Goal: Task Accomplishment & Management: Manage account settings

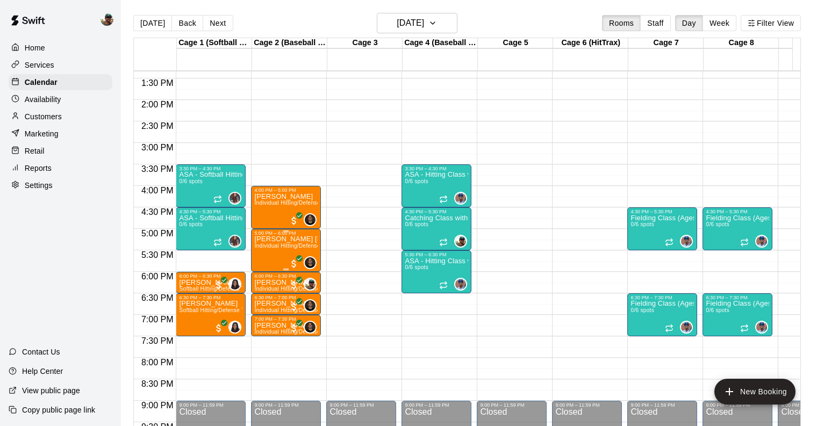
scroll to position [561, 0]
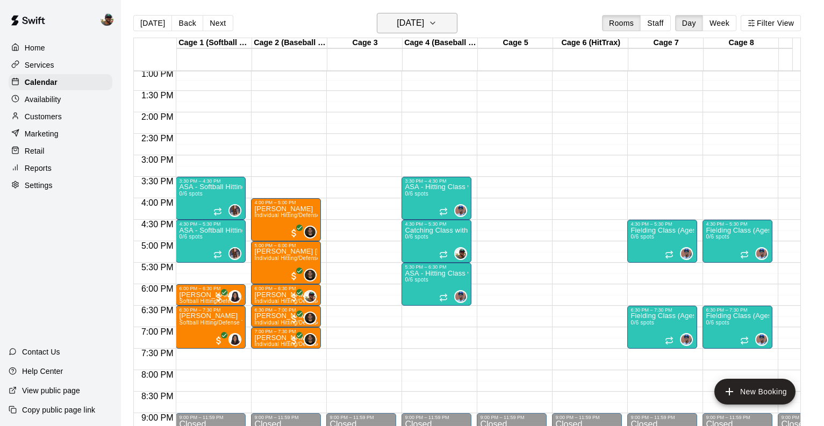
click at [437, 27] on icon "button" at bounding box center [432, 23] width 9 height 13
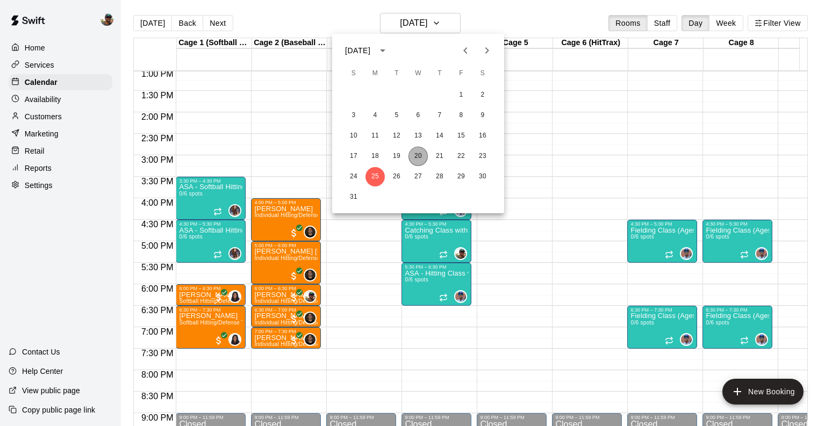
click at [418, 152] on button "20" at bounding box center [418, 156] width 19 height 19
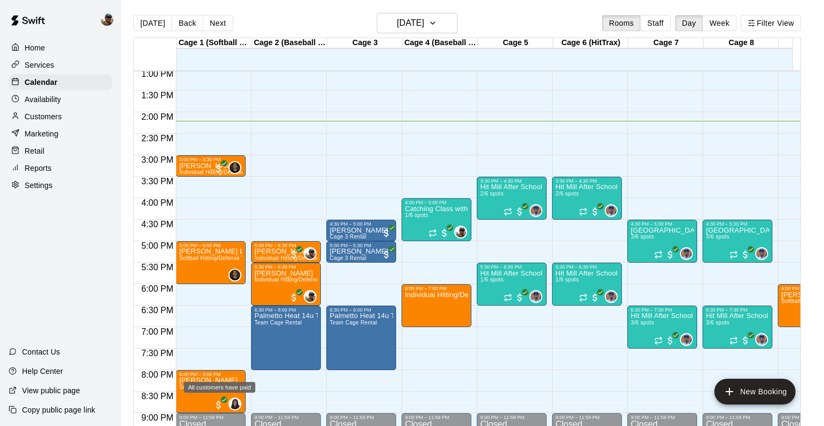
click at [212, 385] on div "All customers have paid" at bounding box center [219, 387] width 71 height 11
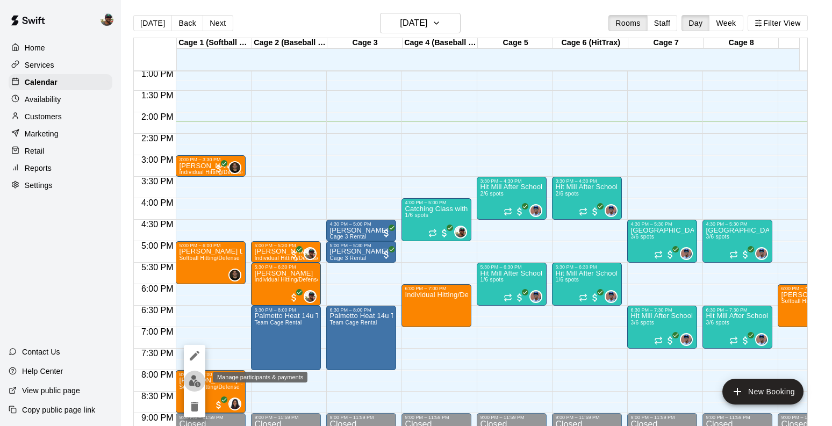
click at [190, 385] on img "edit" at bounding box center [195, 381] width 12 height 12
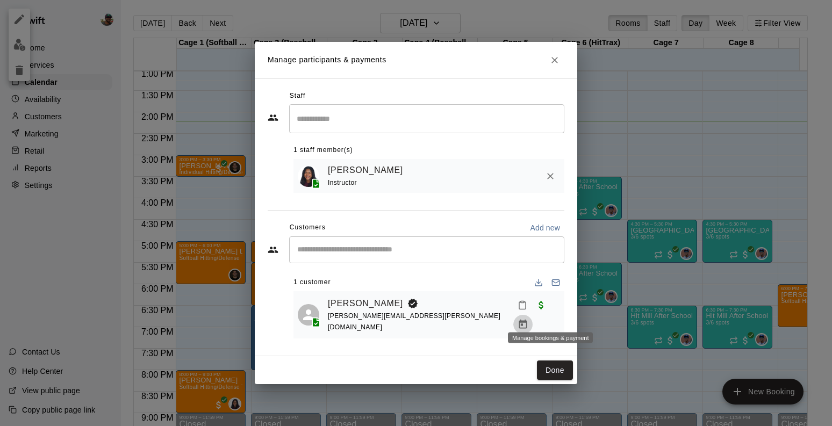
click at [528, 319] on icon "Manage bookings & payment" at bounding box center [523, 324] width 11 height 11
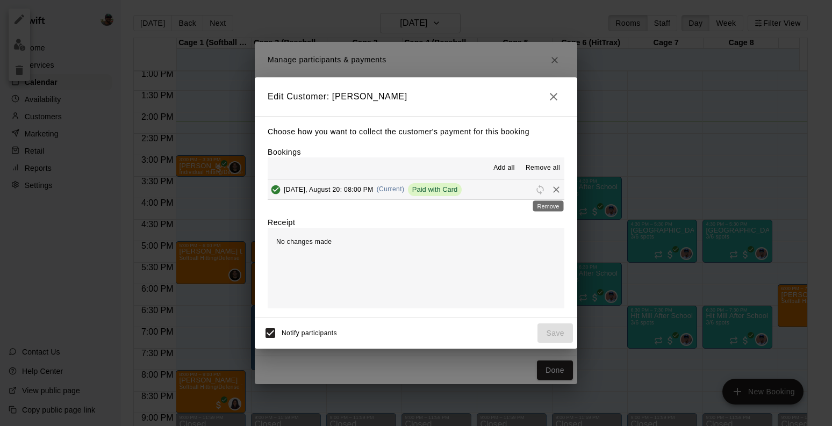
click at [553, 189] on icon "Remove" at bounding box center [556, 190] width 6 height 6
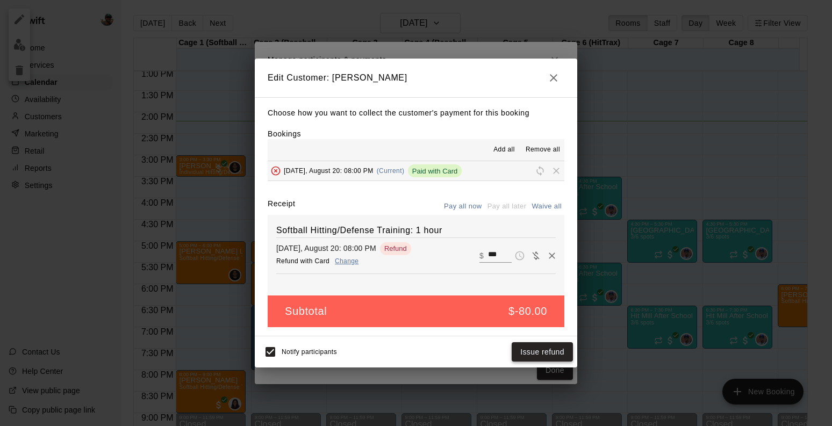
click at [535, 348] on button "Issue refund" at bounding box center [542, 352] width 61 height 20
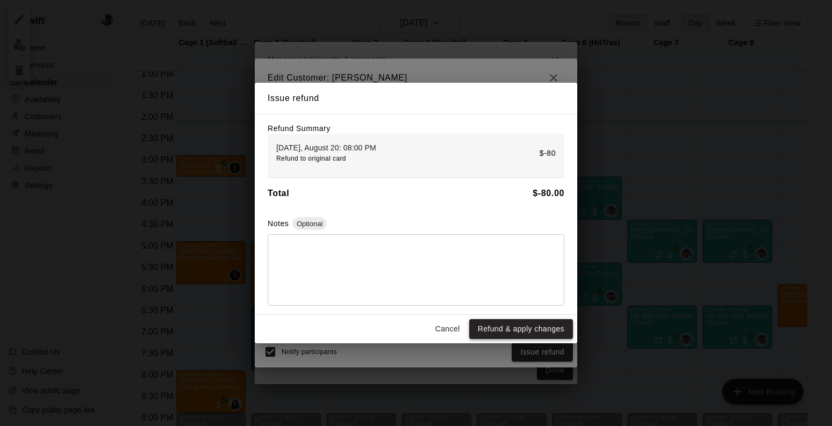
click at [504, 326] on button "Refund & apply changes" at bounding box center [521, 329] width 104 height 20
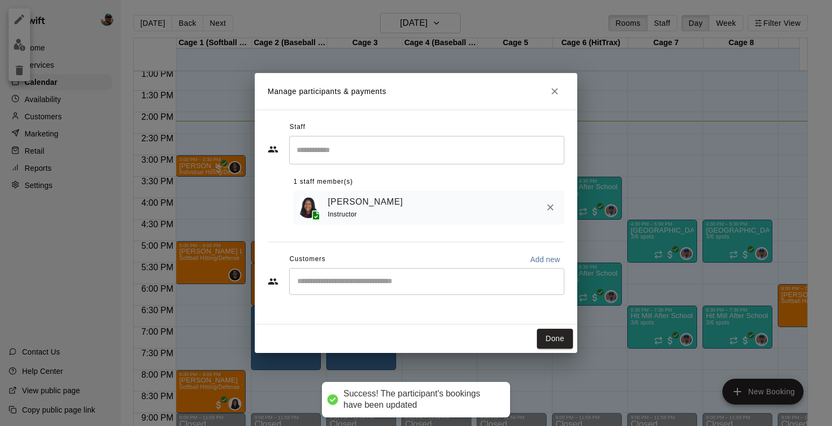
click at [552, 211] on icon "Remove" at bounding box center [550, 207] width 11 height 11
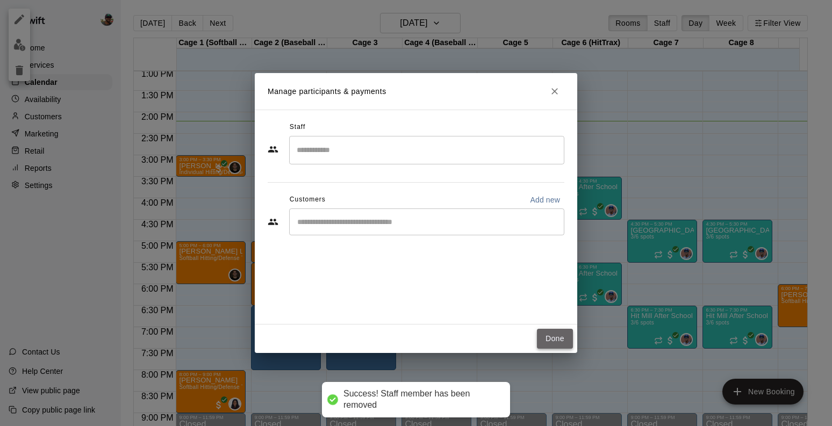
click at [545, 339] on button "Done" at bounding box center [555, 339] width 36 height 20
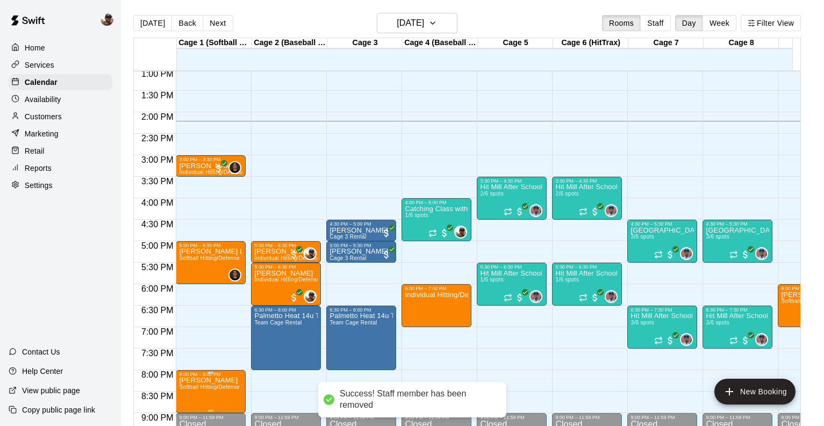
click at [212, 387] on span "Softball Hitting/Defense Training: 1 hour" at bounding box center [230, 387] width 102 height 6
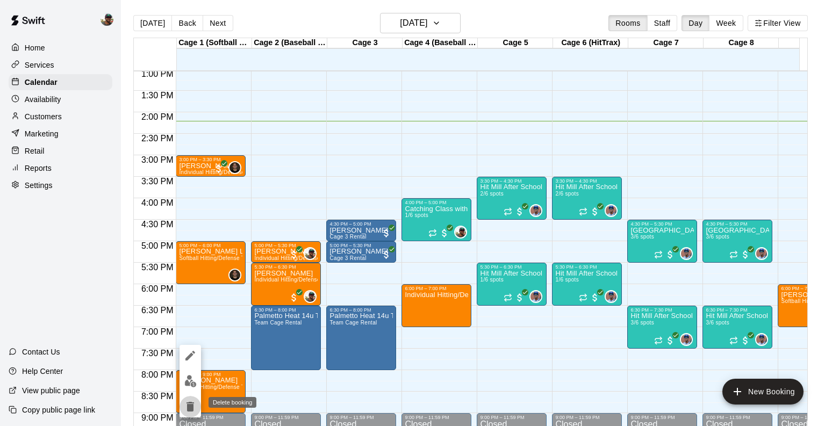
click at [192, 406] on icon "delete" at bounding box center [191, 407] width 8 height 10
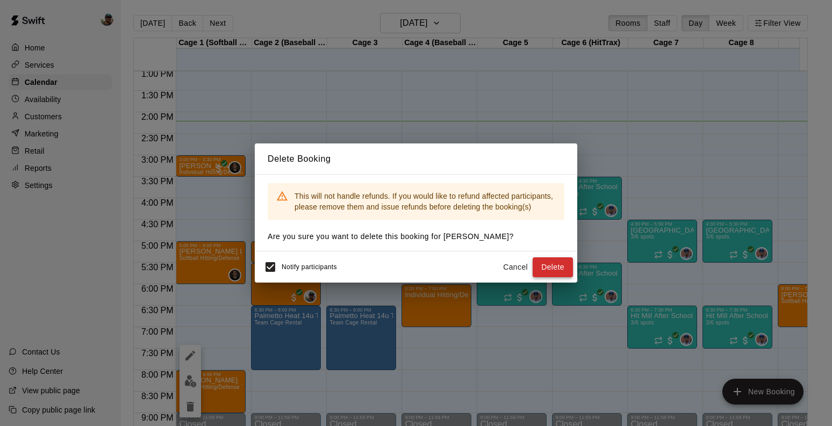
click at [544, 263] on button "Delete" at bounding box center [553, 267] width 40 height 20
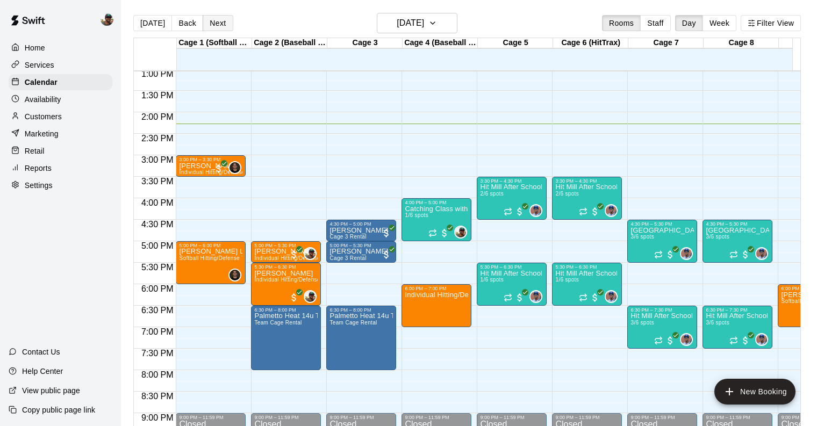
click at [225, 26] on button "Next" at bounding box center [218, 23] width 30 height 16
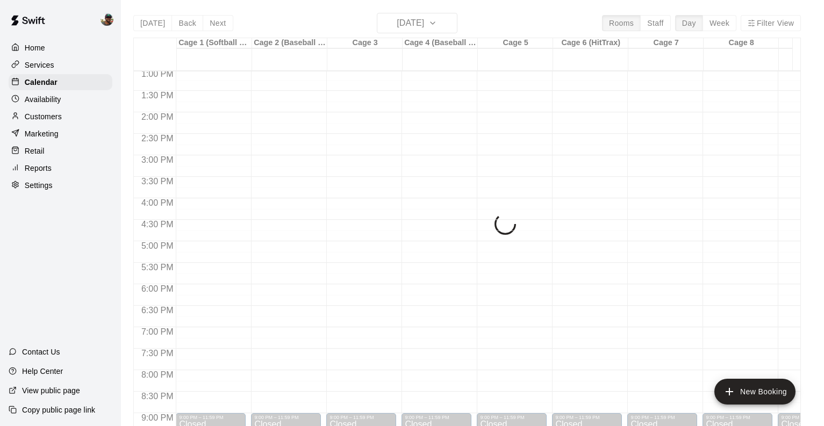
click at [224, 26] on div "Today Back Next Thursday Aug 21 Rooms Staff Day Week Filter View Cage 1 (Softba…" at bounding box center [467, 226] width 668 height 426
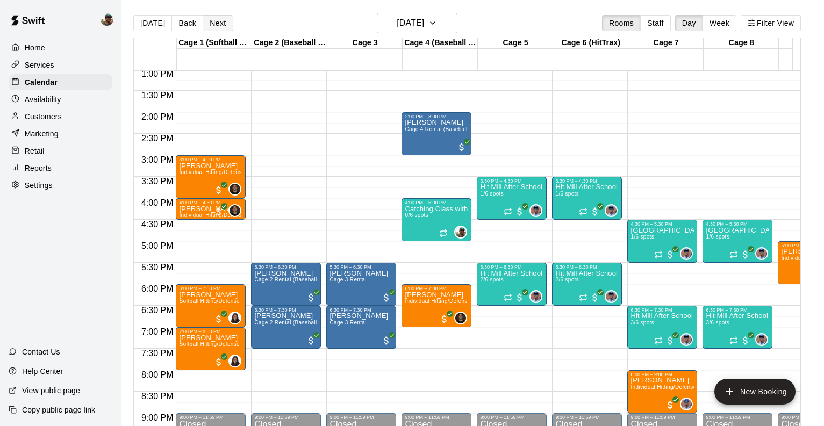
click at [217, 24] on button "Next" at bounding box center [218, 23] width 30 height 16
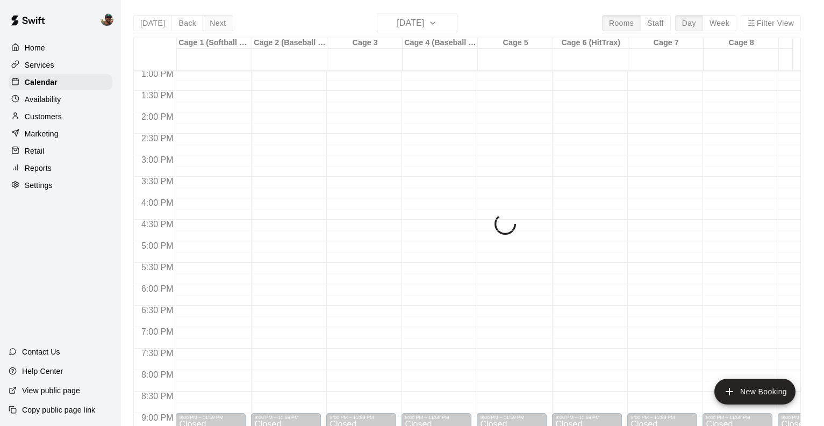
click at [217, 24] on div "Today Back Next Friday Aug 22 Rooms Staff Day Week Filter View Cage 1 (Softball…" at bounding box center [467, 226] width 668 height 426
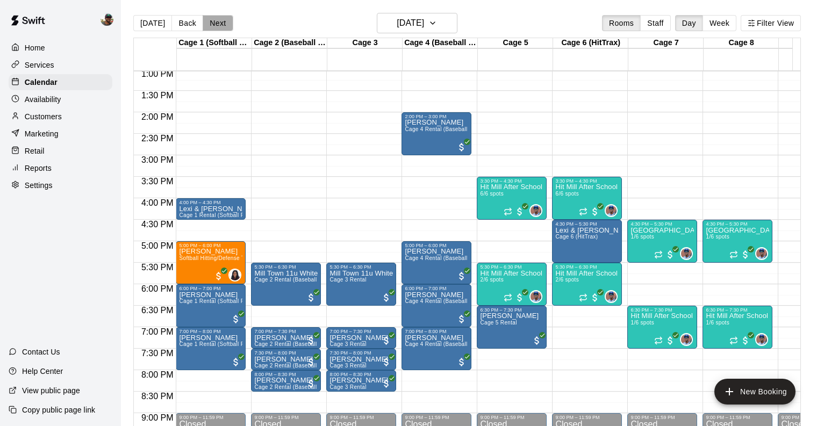
click at [214, 23] on button "Next" at bounding box center [218, 23] width 30 height 16
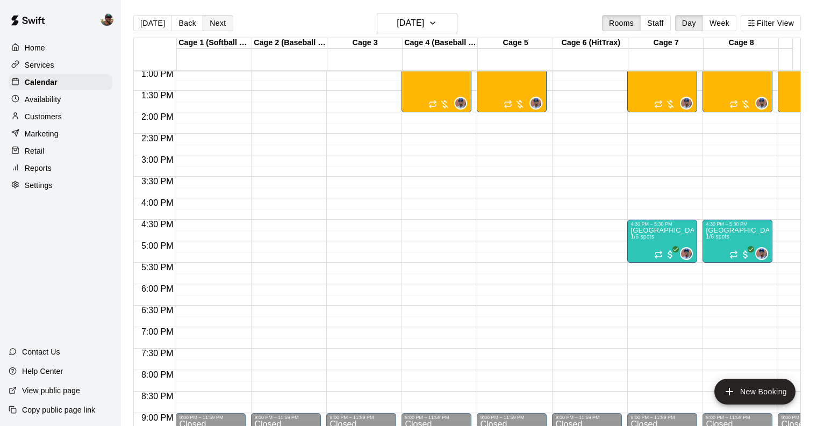
click at [207, 28] on button "Next" at bounding box center [218, 23] width 30 height 16
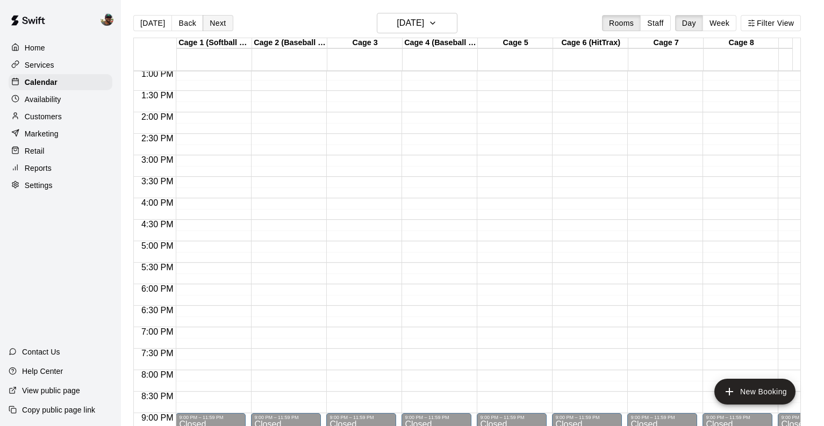
click at [225, 22] on button "Next" at bounding box center [218, 23] width 30 height 16
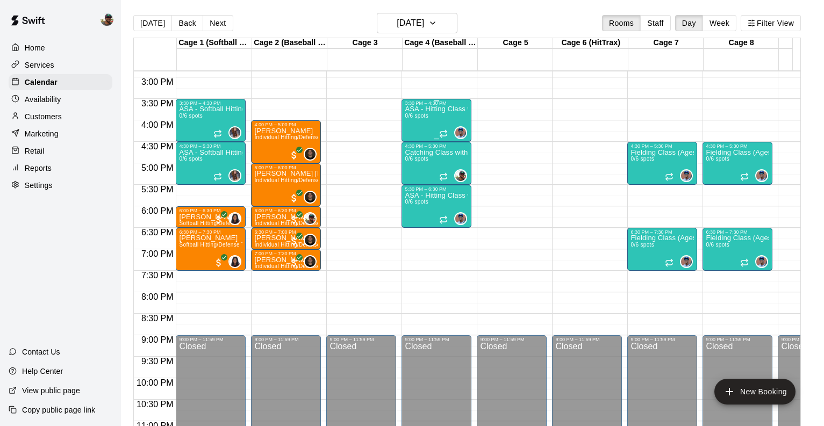
scroll to position [632, 0]
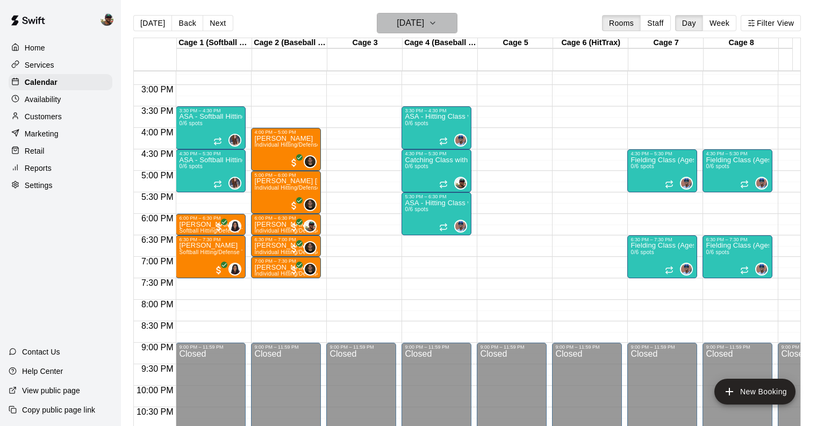
click at [437, 28] on icon "button" at bounding box center [432, 23] width 9 height 13
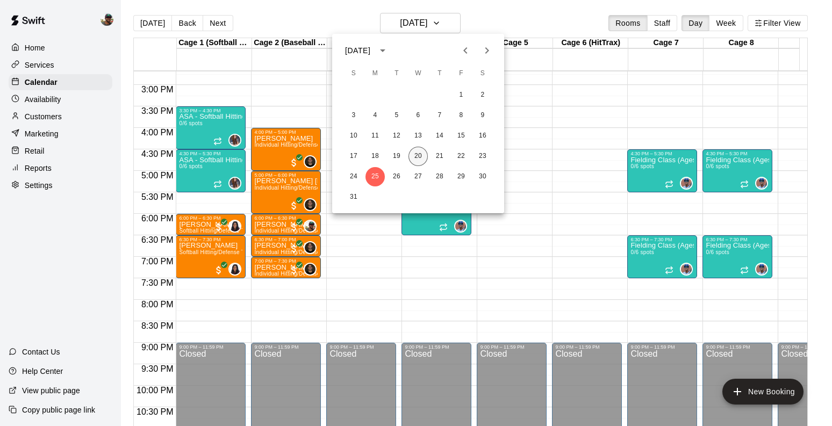
click at [421, 155] on button "20" at bounding box center [418, 156] width 19 height 19
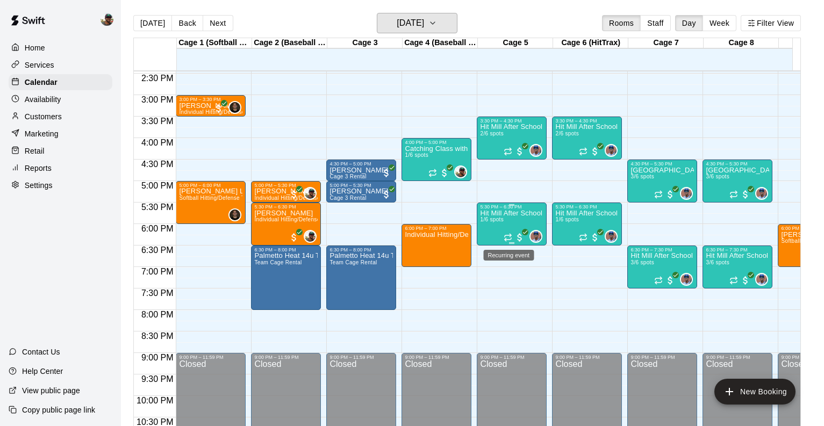
scroll to position [618, 0]
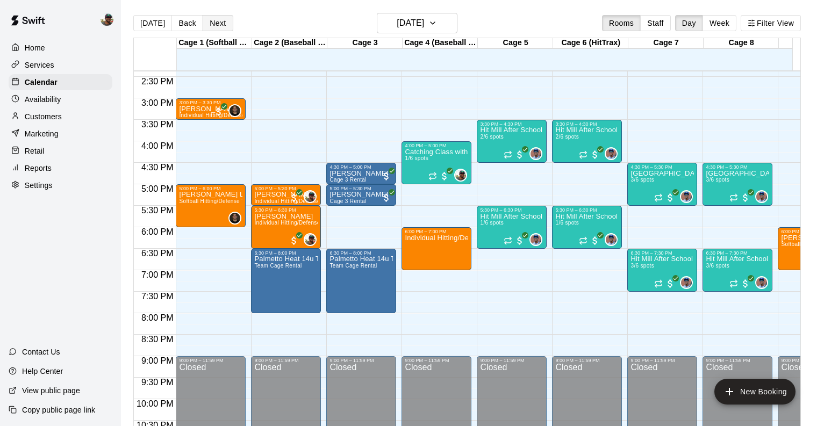
click at [218, 24] on button "Next" at bounding box center [218, 23] width 30 height 16
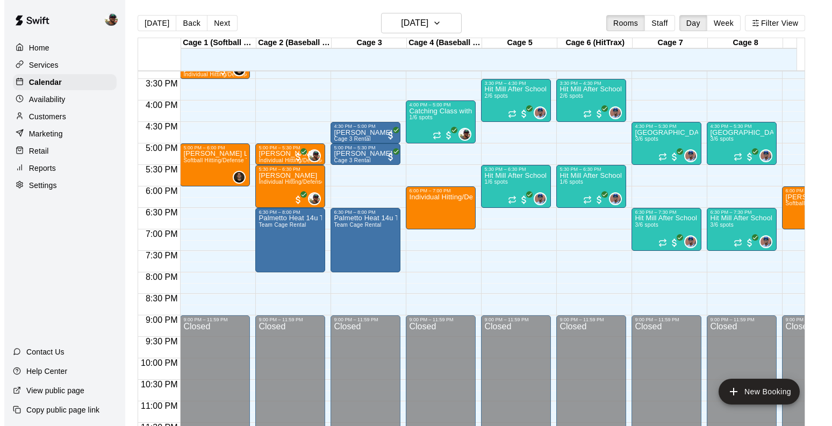
scroll to position [661, 0]
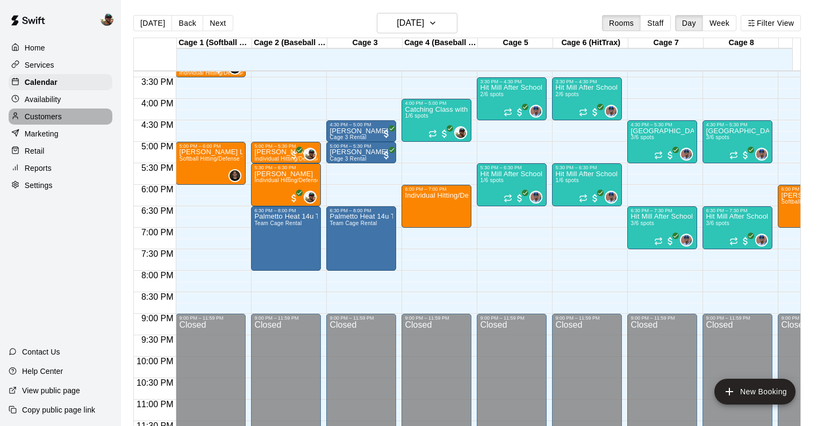
click at [63, 123] on div "Customers" at bounding box center [61, 117] width 104 height 16
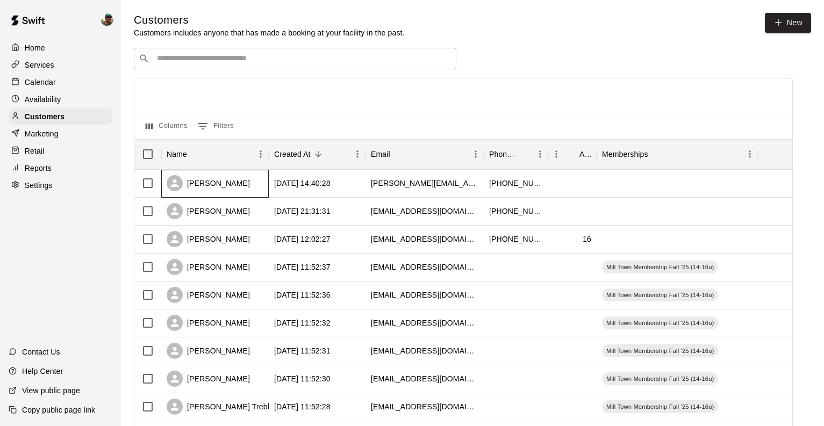
click at [257, 186] on div "Parker Guevara" at bounding box center [215, 184] width 108 height 28
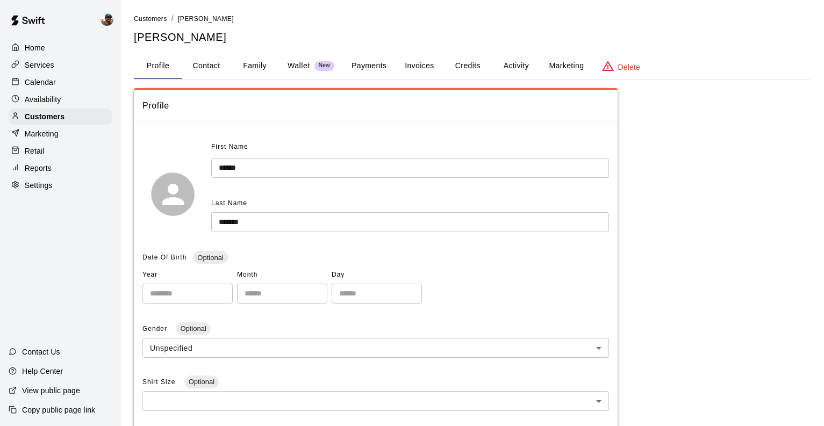
click at [517, 68] on button "Activity" at bounding box center [516, 66] width 48 height 26
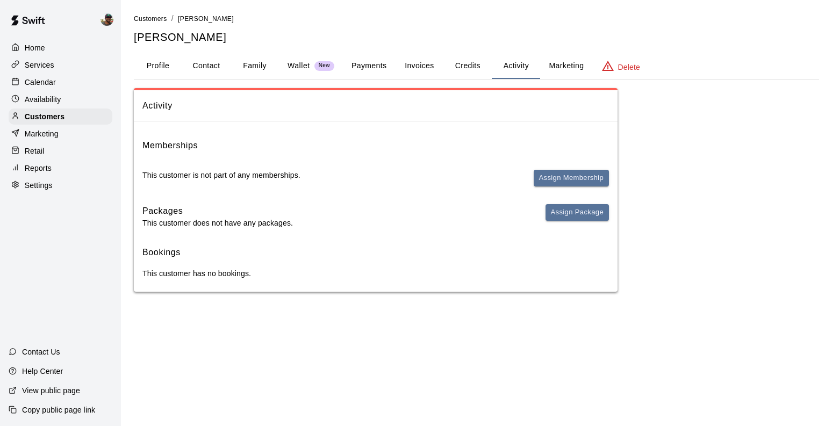
click at [568, 166] on div "Memberships This customer is not part of any memberships. Assign Membership" at bounding box center [375, 167] width 467 height 57
click at [562, 174] on button "Assign Membership" at bounding box center [571, 178] width 75 height 17
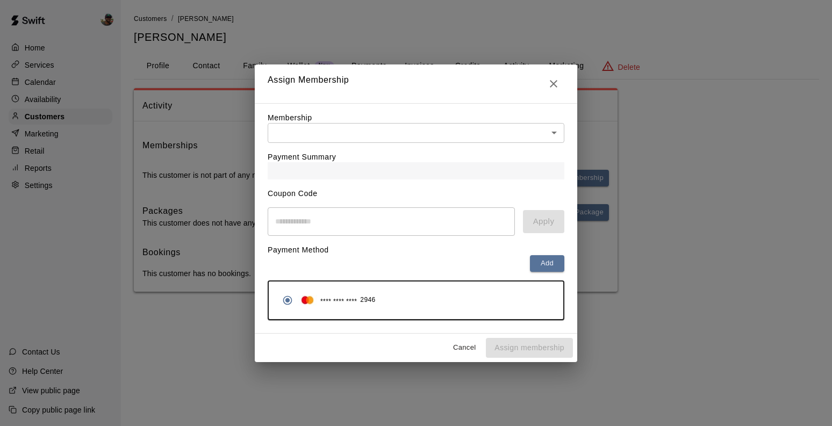
click at [413, 129] on body "Home Services Calendar Availability Customers Marketing Retail Reports Settings…" at bounding box center [416, 156] width 832 height 313
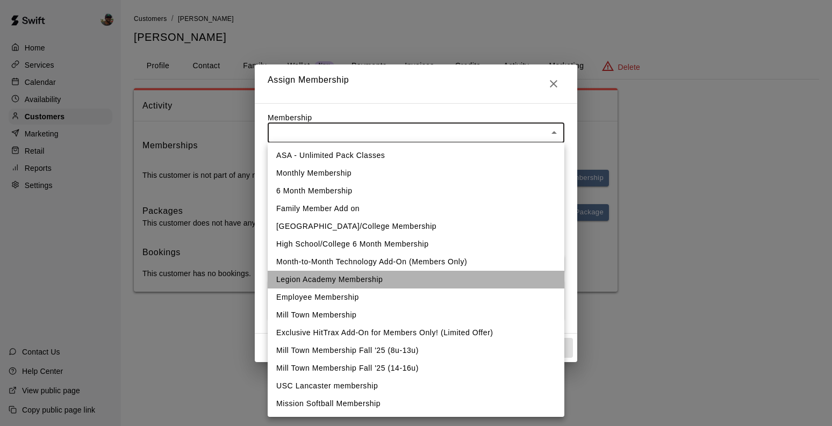
click at [349, 287] on li "Legion Academy Membership" at bounding box center [416, 280] width 297 height 18
type input "**********"
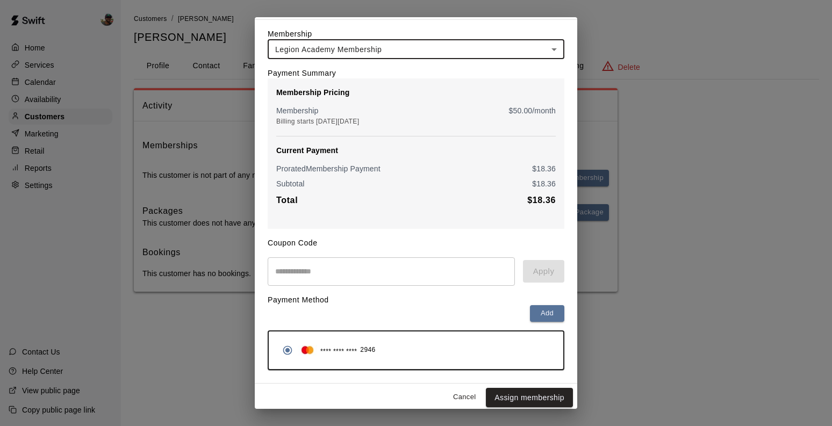
scroll to position [40, 0]
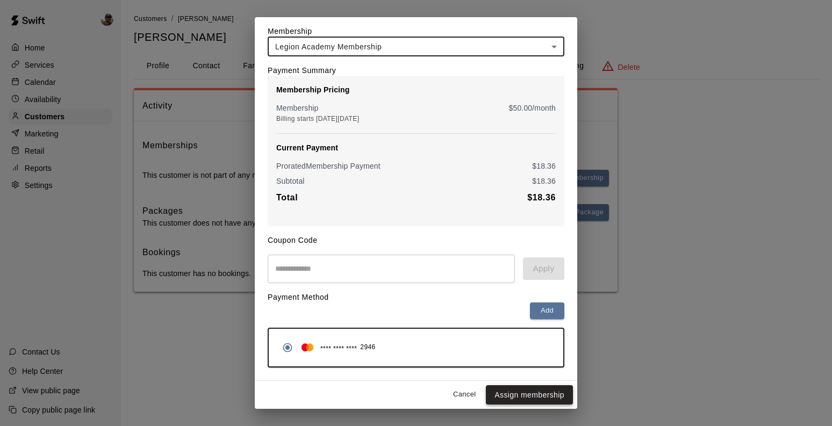
click at [527, 398] on button "Assign membership" at bounding box center [529, 395] width 87 height 20
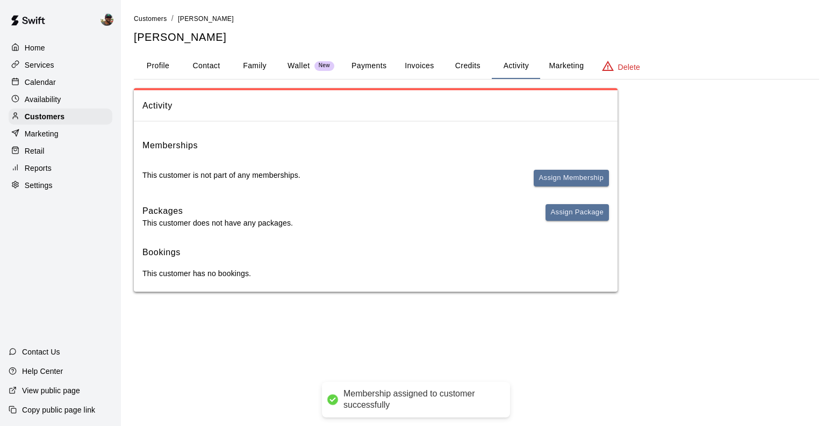
scroll to position [0, 0]
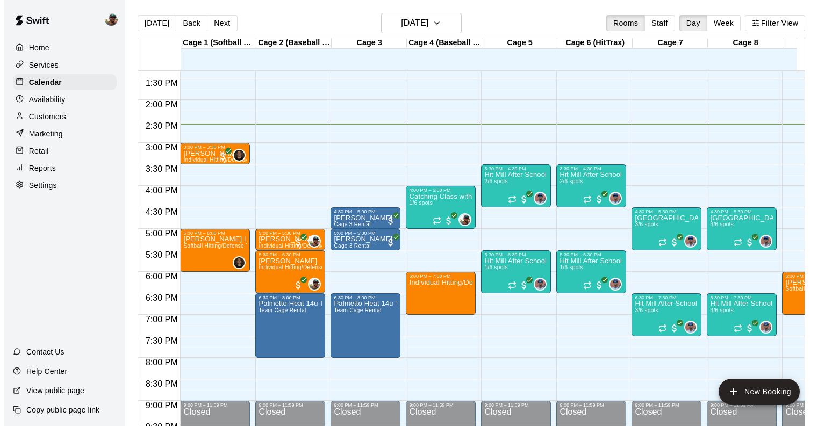
scroll to position [572, 0]
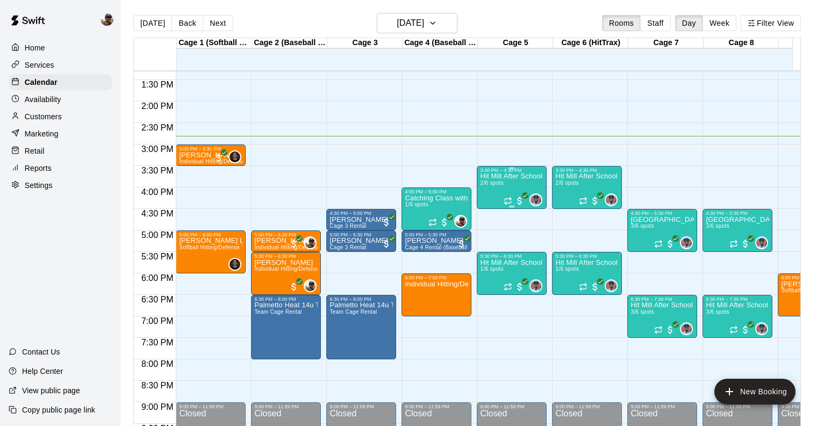
click at [510, 187] on div "Hit Mill After School Academy- Hitting 2/6 spots" at bounding box center [511, 386] width 63 height 426
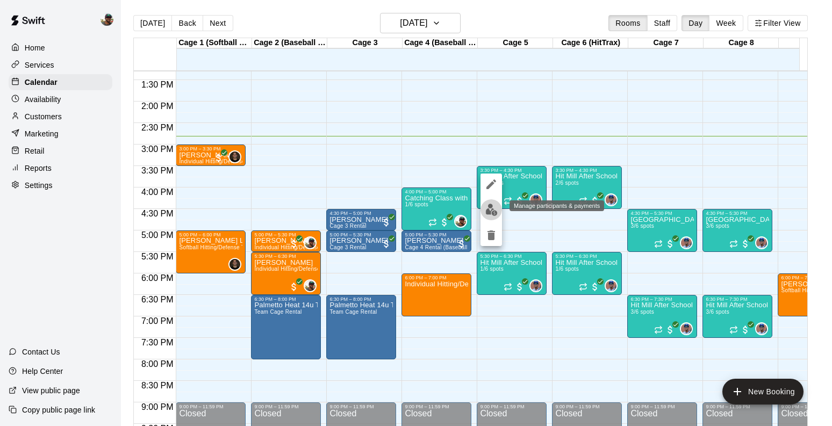
click at [488, 211] on img "edit" at bounding box center [491, 210] width 12 height 12
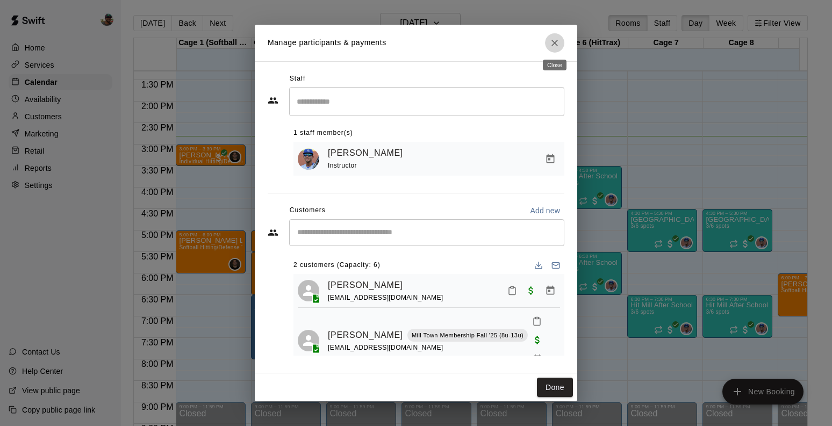
click at [556, 39] on icon "Close" at bounding box center [554, 43] width 11 height 11
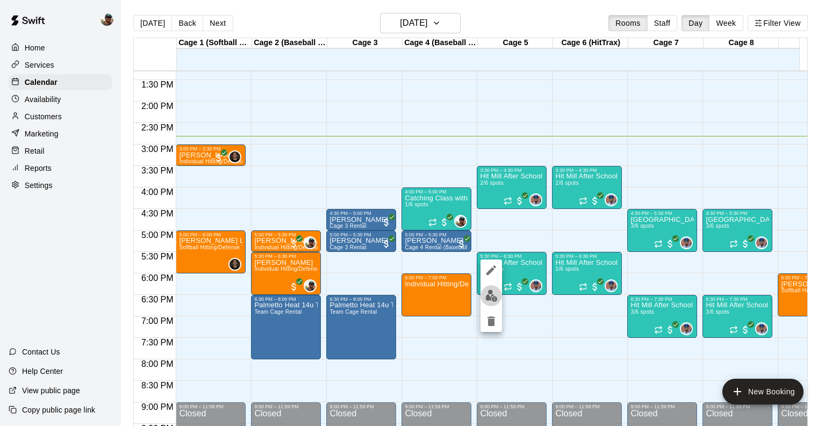
click at [489, 294] on img "edit" at bounding box center [491, 296] width 12 height 12
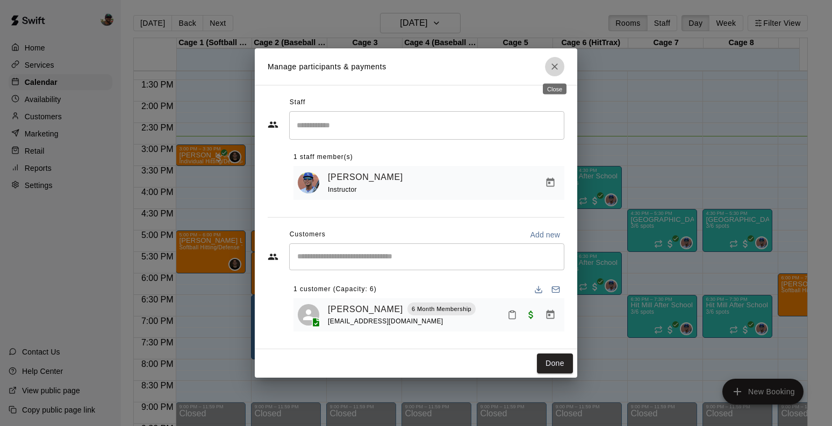
click at [559, 63] on icon "Close" at bounding box center [554, 66] width 11 height 11
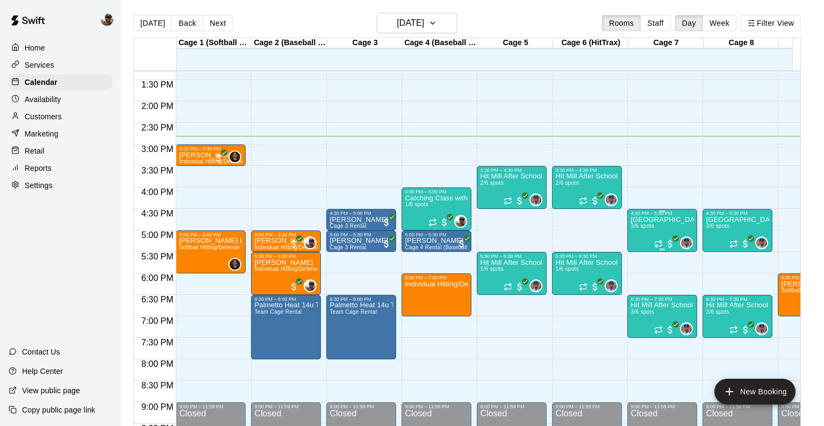
click at [655, 239] on div at bounding box center [665, 244] width 22 height 11
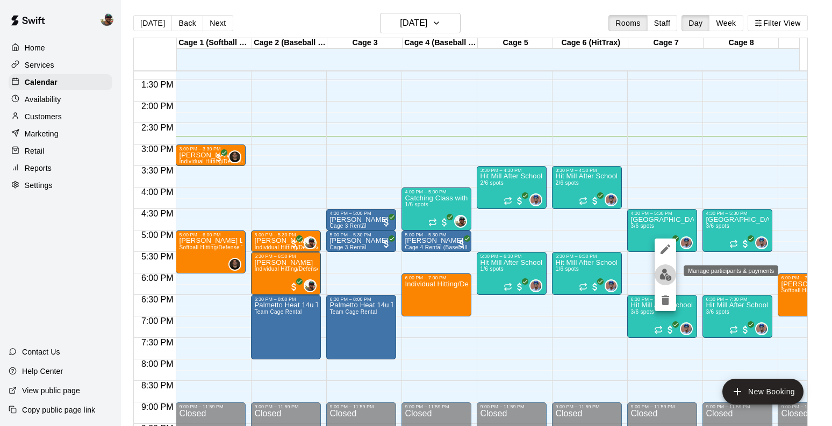
click at [660, 269] on img "edit" at bounding box center [666, 275] width 12 height 12
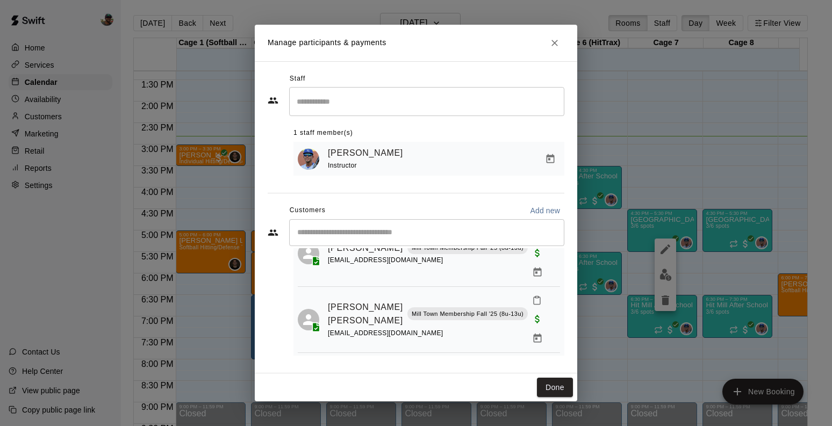
scroll to position [54, 0]
click at [557, 35] on button "Close" at bounding box center [554, 42] width 19 height 19
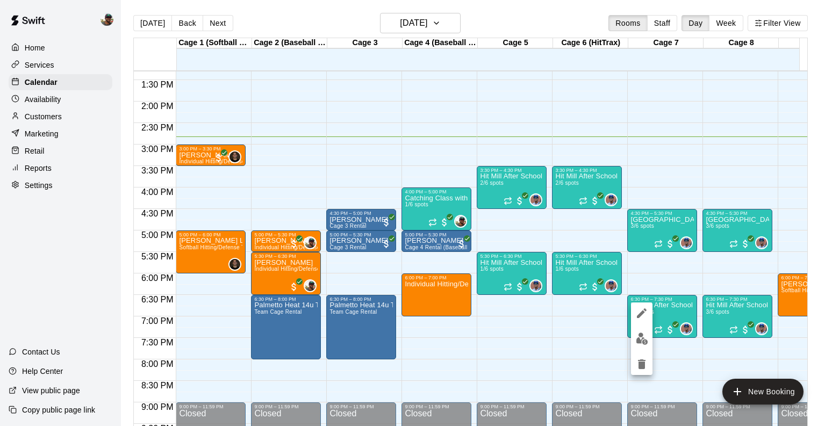
click at [640, 337] on img "edit" at bounding box center [642, 339] width 12 height 12
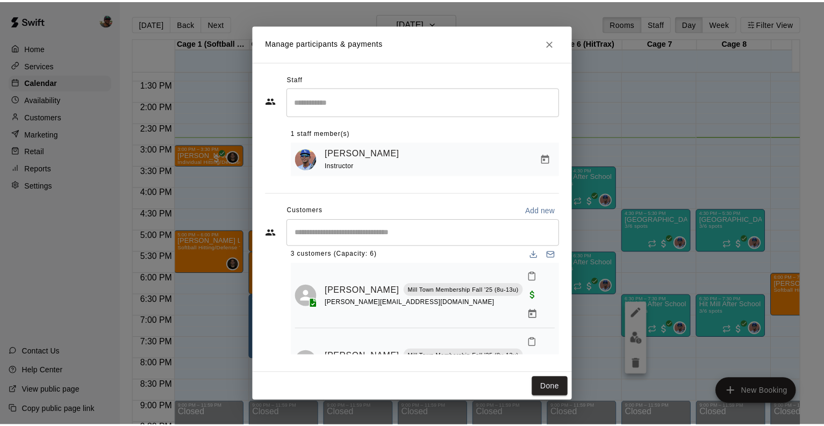
scroll to position [0, 0]
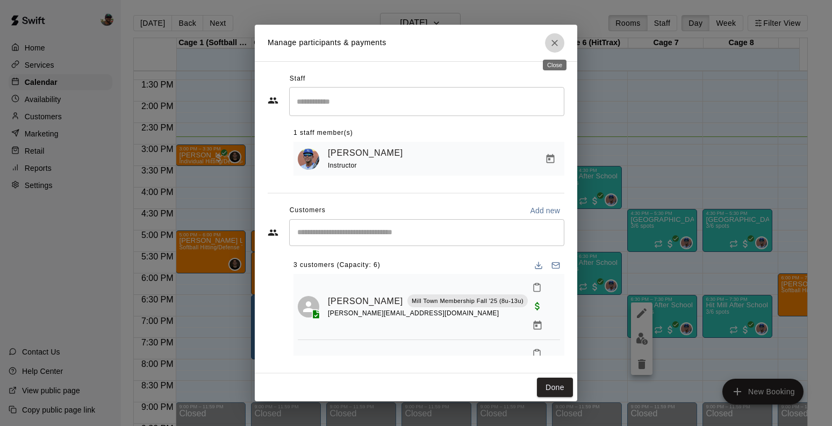
click at [553, 40] on icon "Close" at bounding box center [555, 43] width 6 height 6
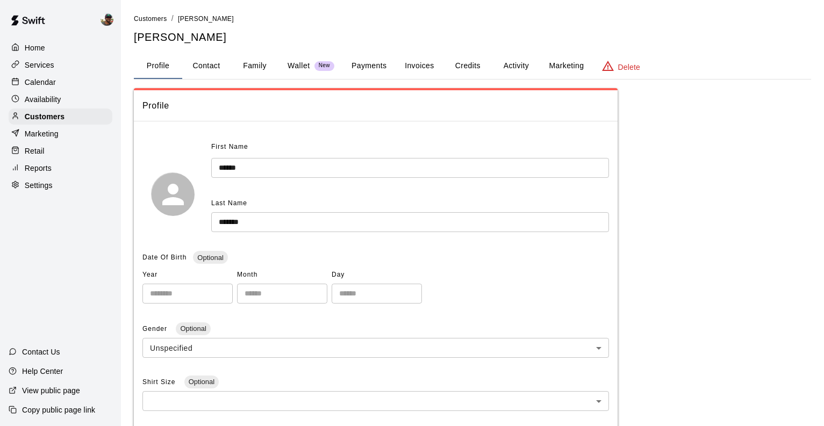
click at [61, 55] on div "Home" at bounding box center [61, 48] width 104 height 16
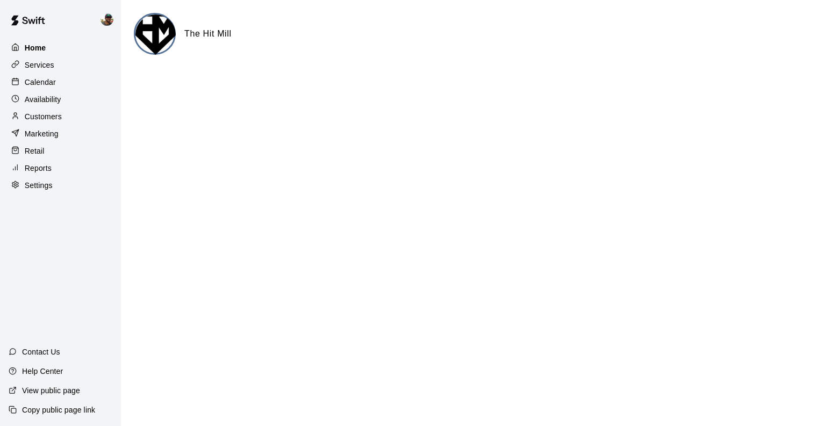
click at [68, 52] on div "Home" at bounding box center [61, 48] width 104 height 16
click at [65, 89] on div "Calendar" at bounding box center [61, 82] width 104 height 16
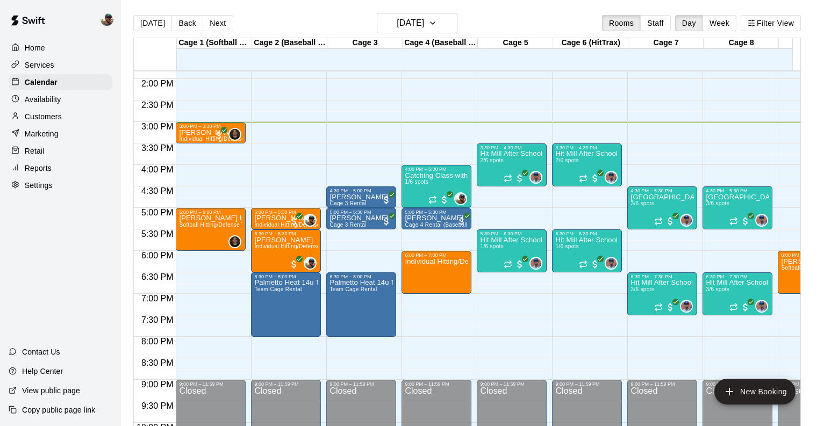
scroll to position [595, 0]
